Goal: Task Accomplishment & Management: Manage account settings

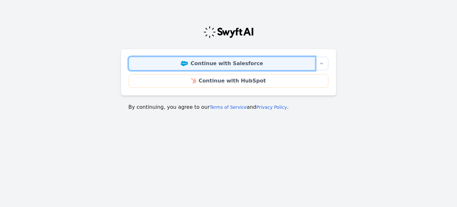
click at [232, 64] on link "Continue with Salesforce" at bounding box center [222, 63] width 186 height 13
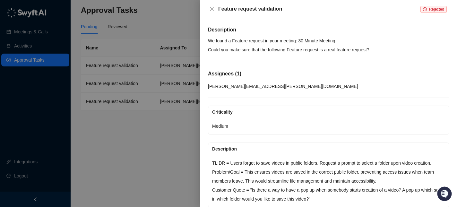
click at [428, 5] on div "Rejected" at bounding box center [434, 9] width 29 height 8
click at [428, 8] on span "Rejected" at bounding box center [433, 9] width 26 height 7
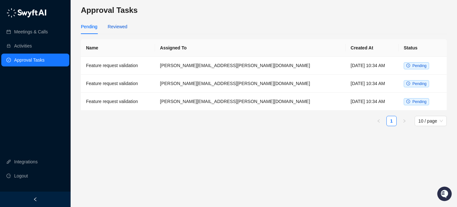
click at [116, 28] on div "Reviewed" at bounding box center [118, 26] width 20 height 7
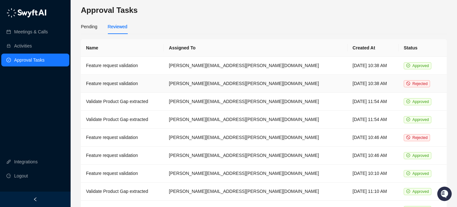
click at [348, 82] on td "Monday, 10/13/25, 10:38 AM" at bounding box center [373, 84] width 51 height 18
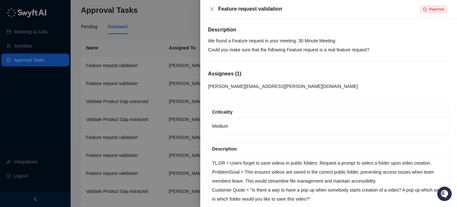
click at [441, 13] on div "Feature request validation Rejected" at bounding box center [328, 9] width 257 height 18
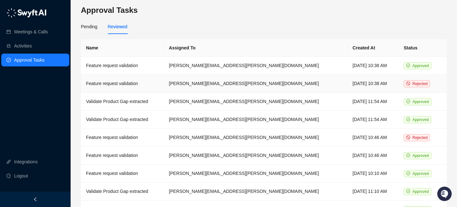
scroll to position [2, 0]
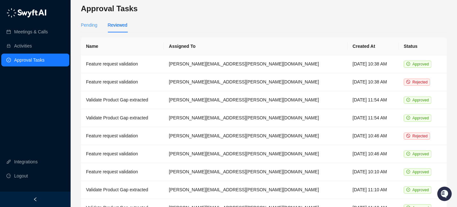
click at [96, 29] on div "Pending" at bounding box center [89, 25] width 16 height 15
